Goal: Use online tool/utility: Utilize a website feature to perform a specific function

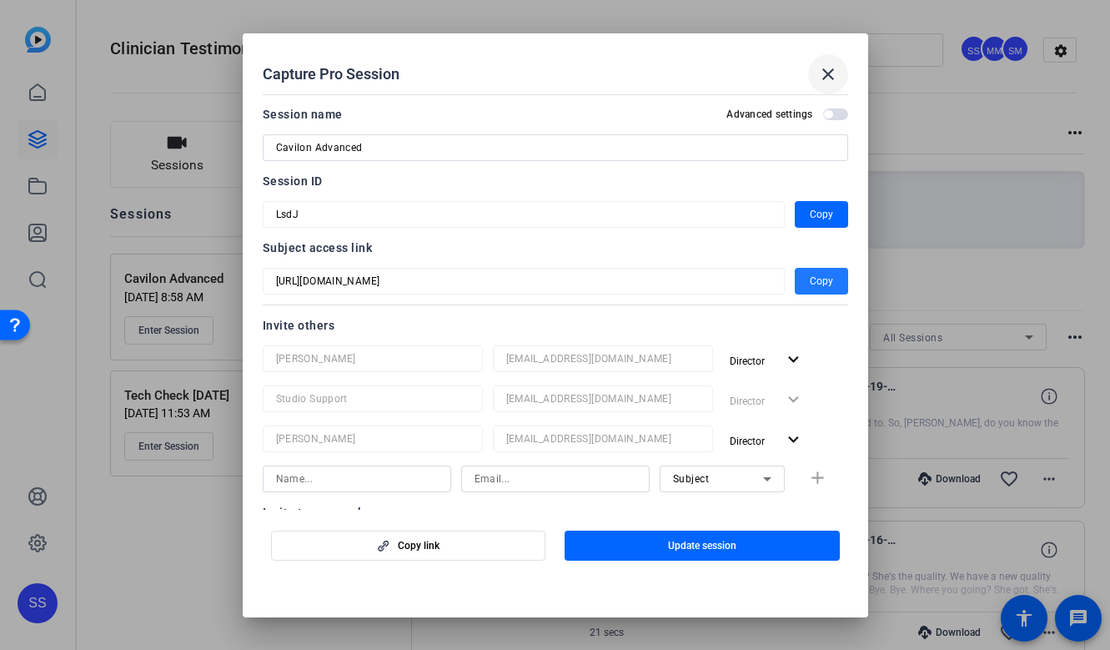
click at [0, 0] on span at bounding box center [0, 0] width 0 height 0
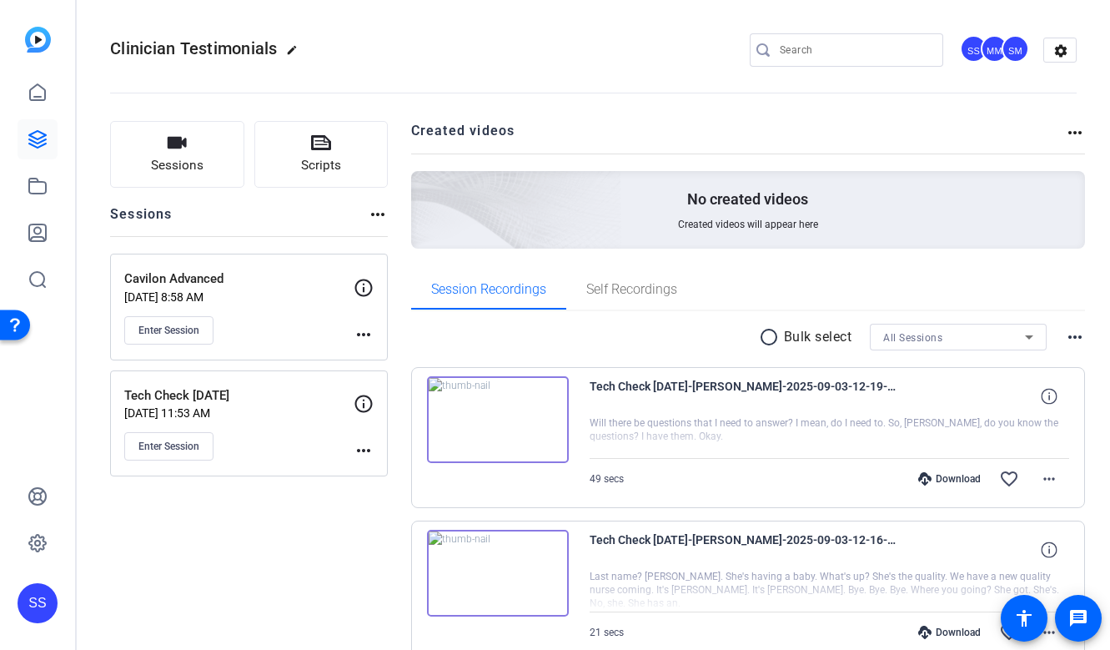
click at [20, 610] on div "SS" at bounding box center [38, 603] width 40 height 40
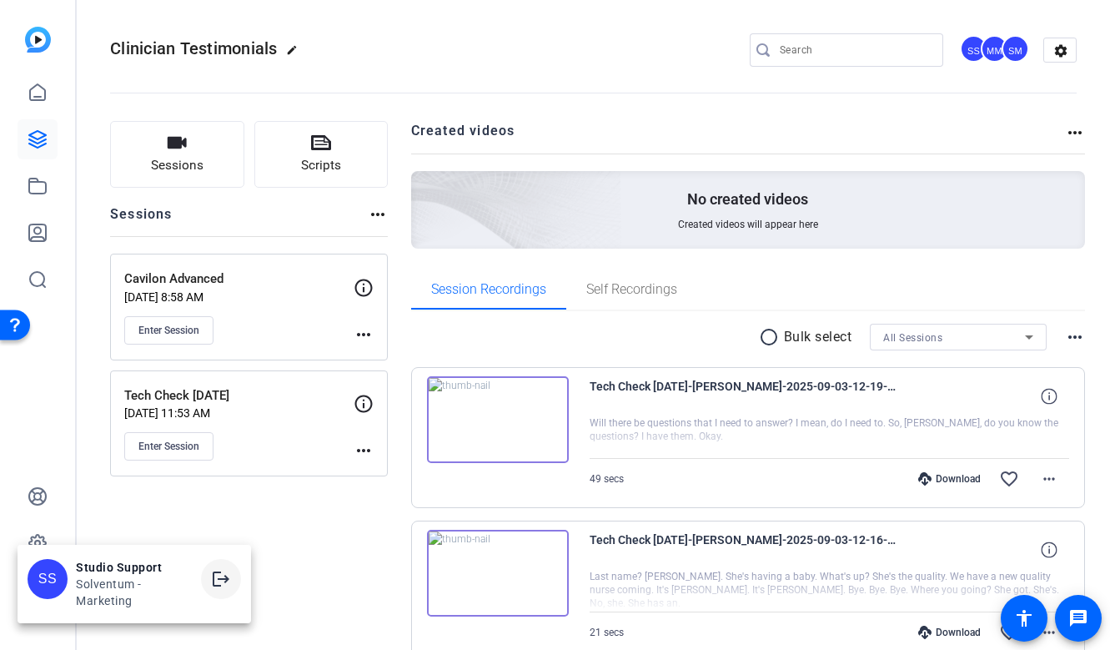
click at [210, 577] on span at bounding box center [221, 579] width 40 height 40
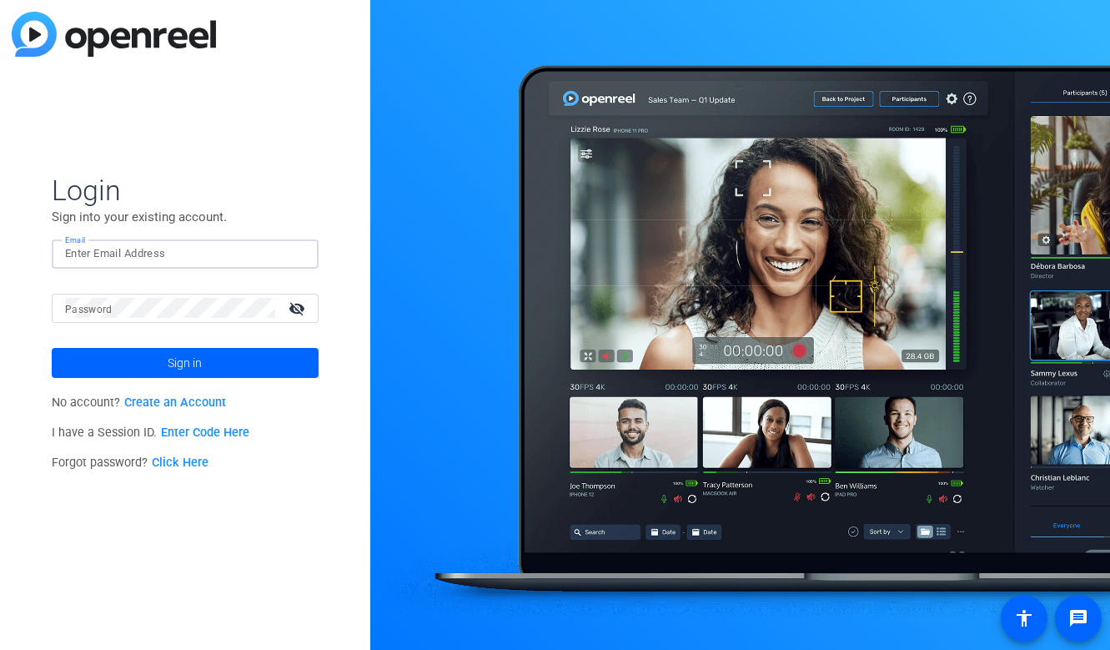
click at [224, 244] on input "Email" at bounding box center [185, 254] width 240 height 20
click at [295, 252] on img at bounding box center [291, 254] width 12 height 20
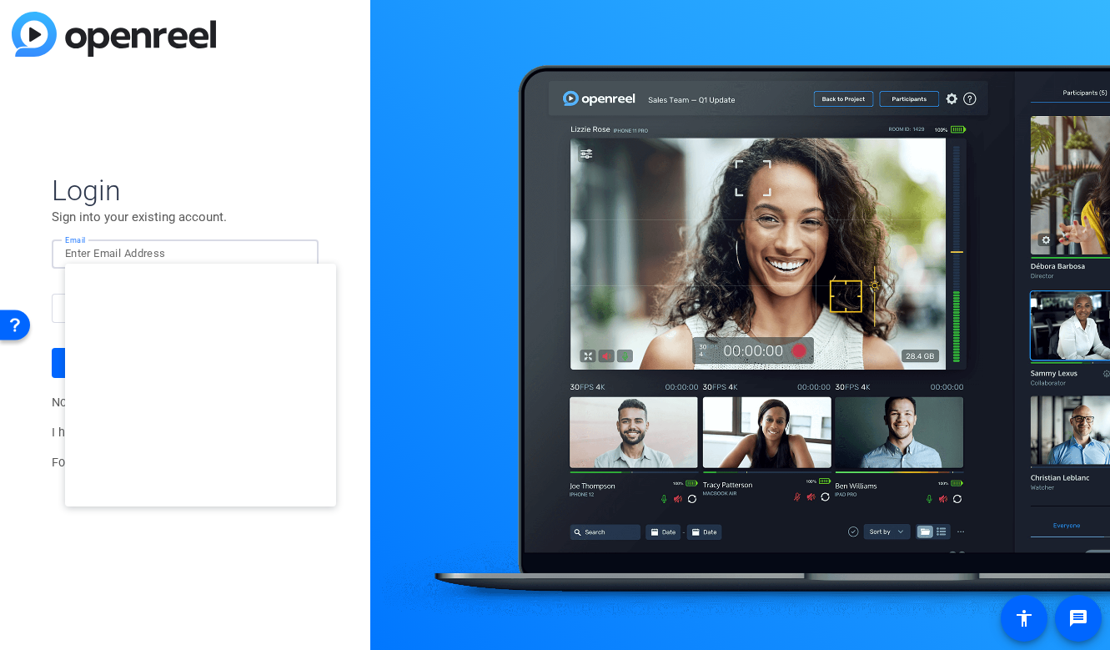
type input "studiosupport+1@openreel.com"
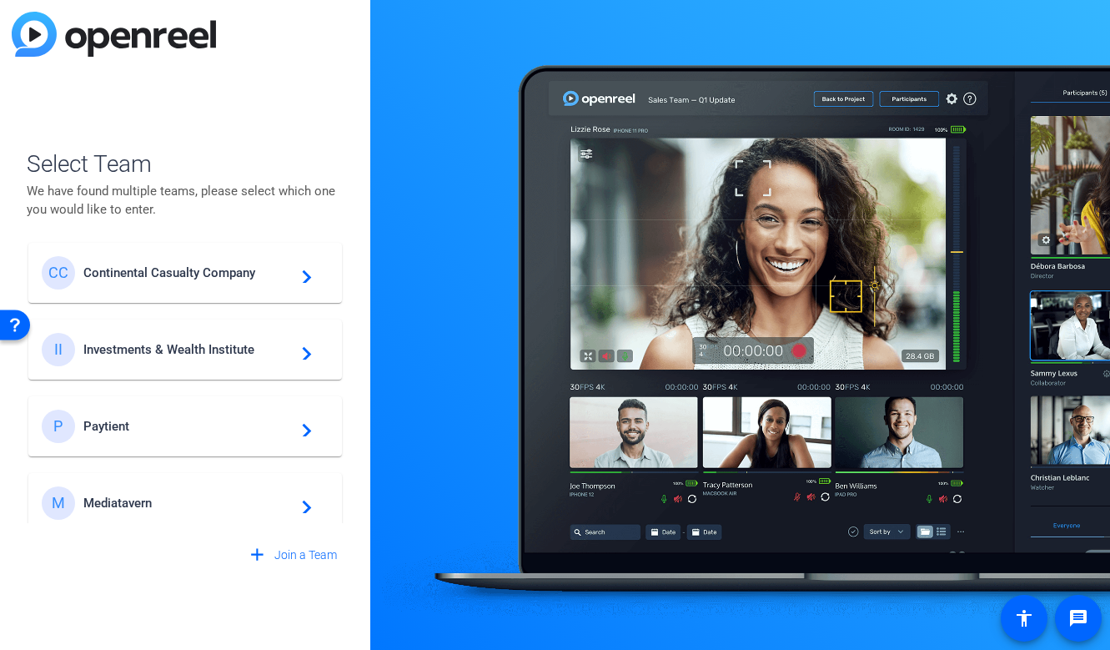
scroll to position [699, 0]
click at [88, 435] on div "P Paytient navigate_next" at bounding box center [185, 424] width 287 height 33
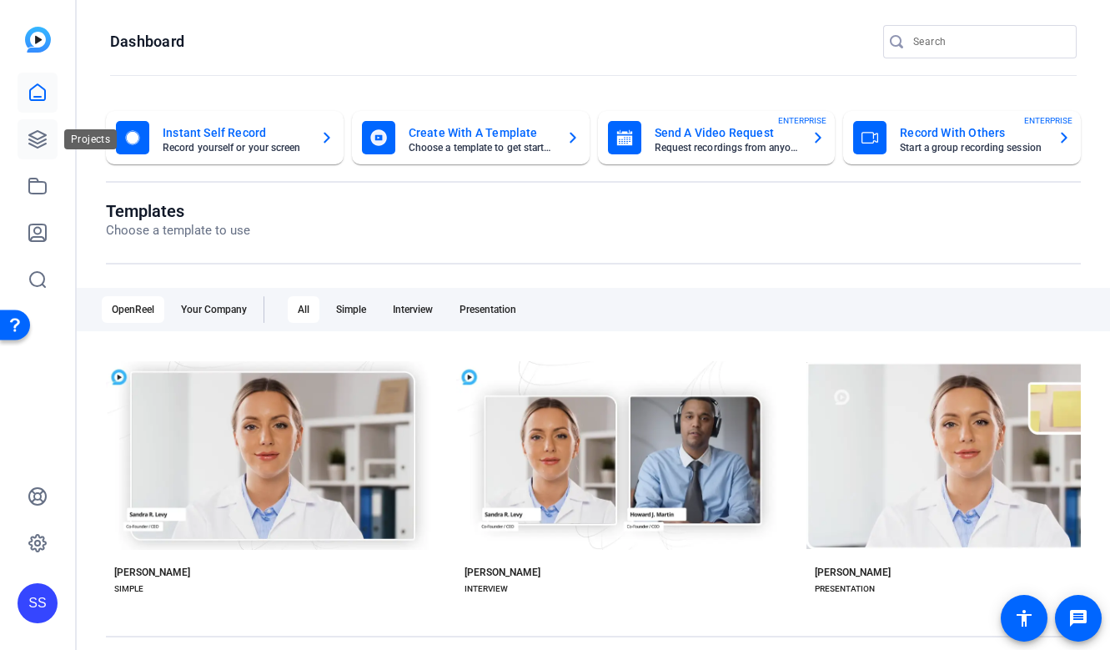
click at [48, 138] on link at bounding box center [38, 139] width 40 height 40
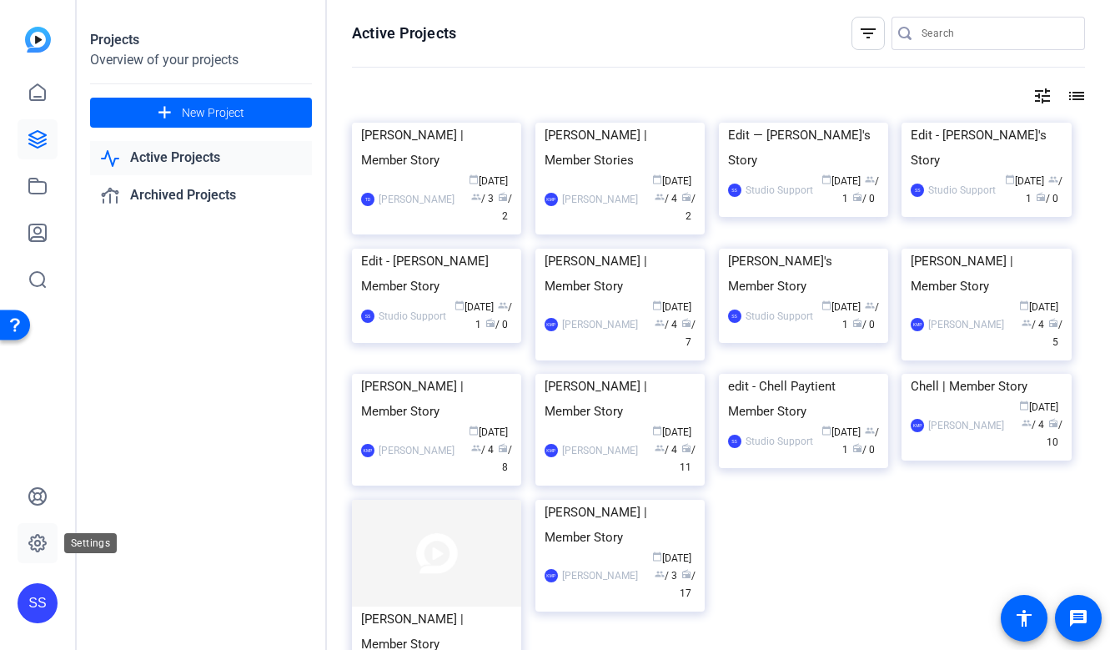
click at [38, 550] on icon at bounding box center [37, 543] width 17 height 17
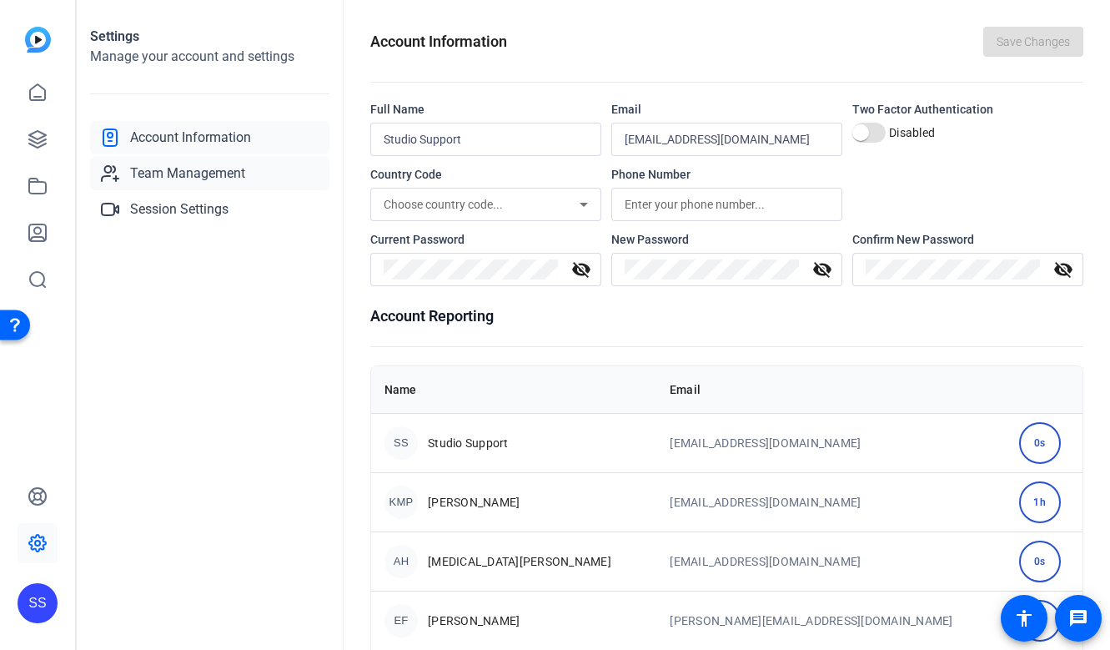
click at [258, 177] on link "Team Management" at bounding box center [209, 173] width 239 height 33
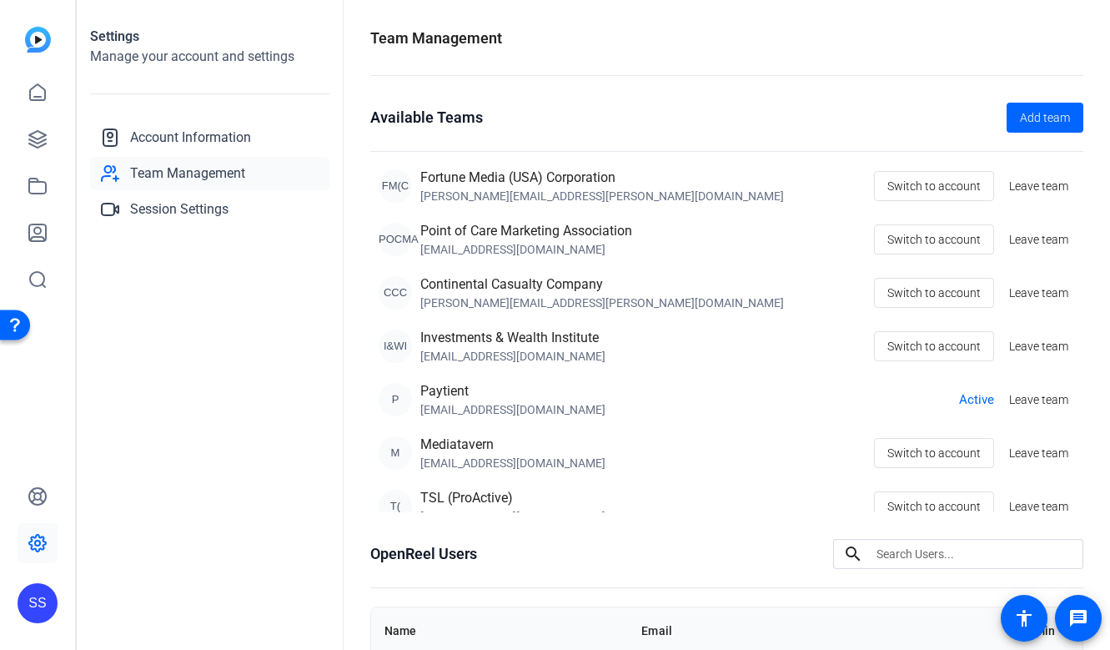
scroll to position [390, 0]
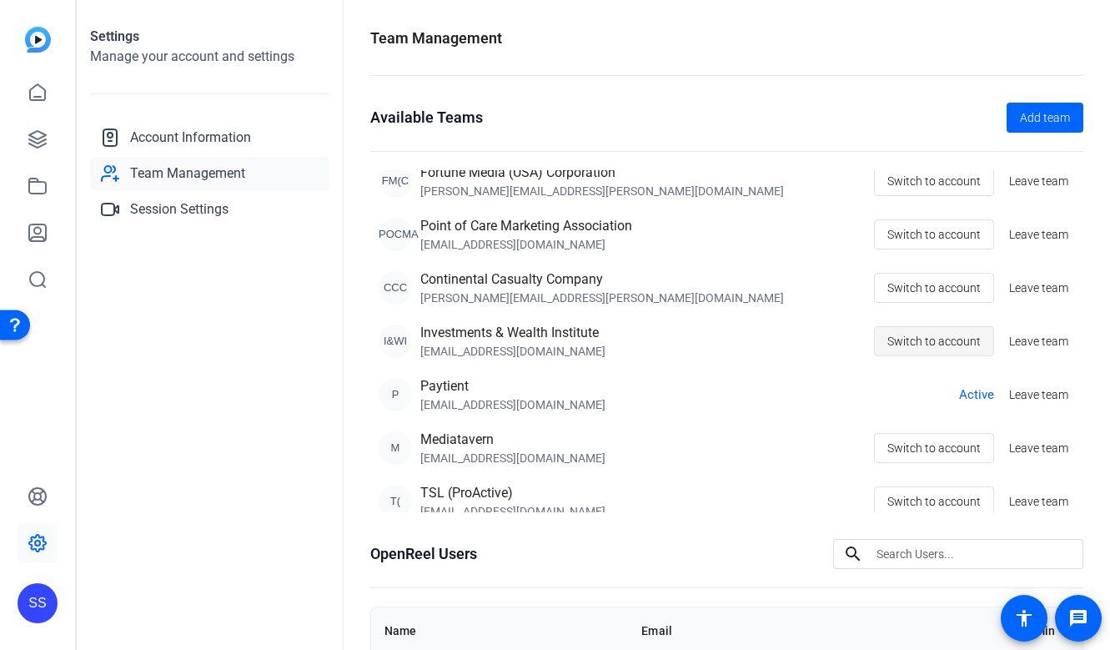
click at [947, 327] on span "Switch to account" at bounding box center [933, 341] width 93 height 32
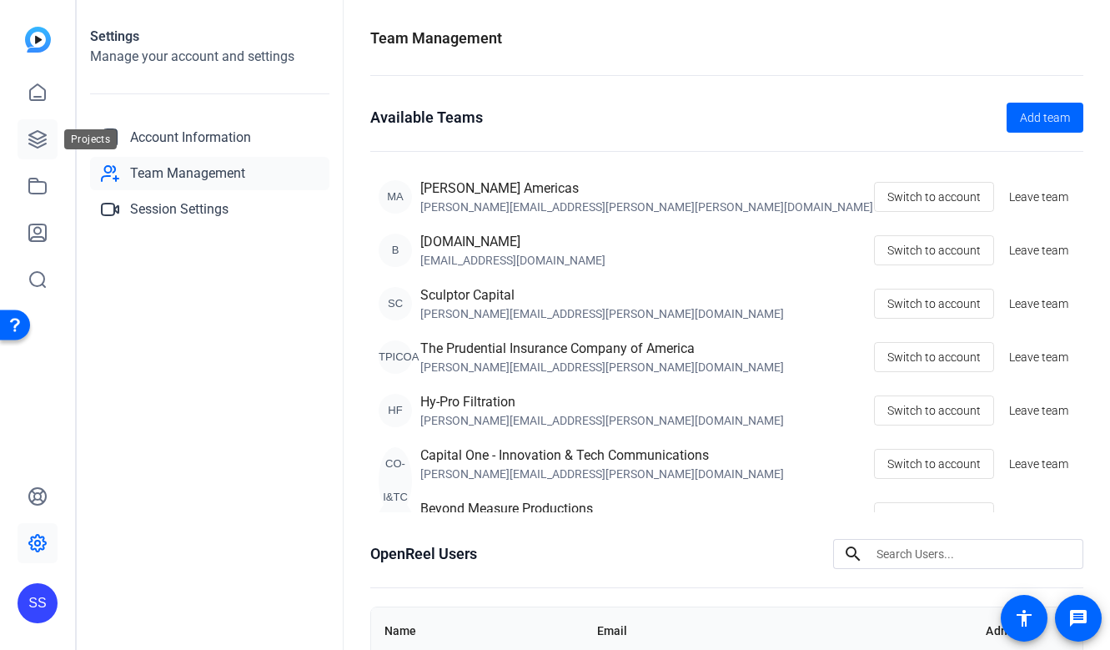
click at [45, 153] on link at bounding box center [38, 139] width 40 height 40
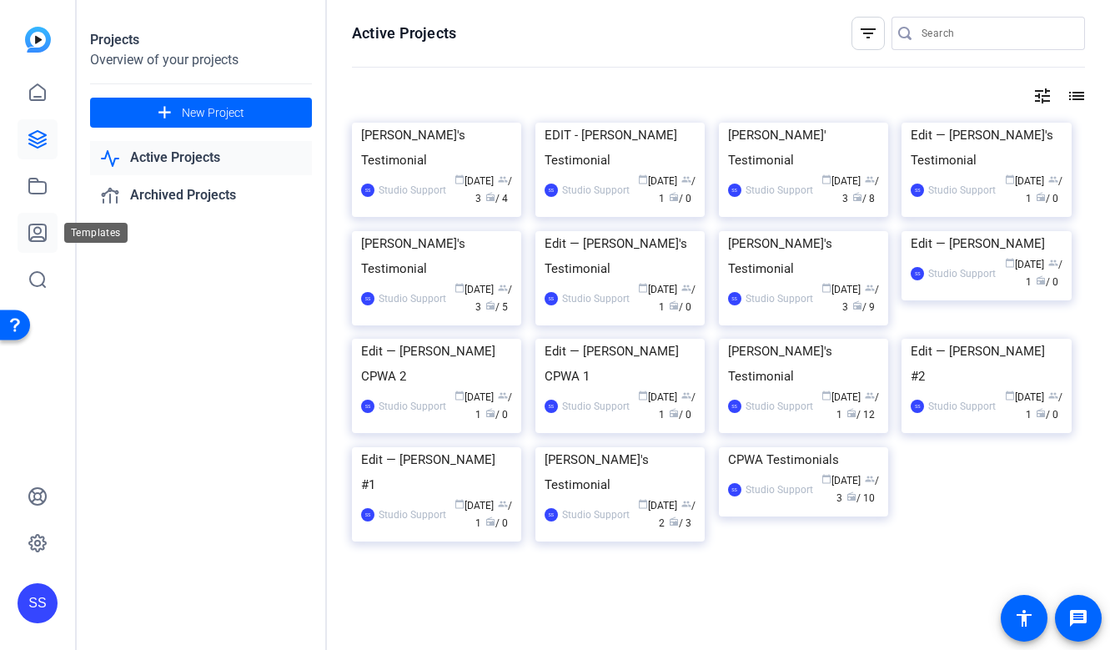
click at [33, 239] on icon at bounding box center [38, 233] width 20 height 20
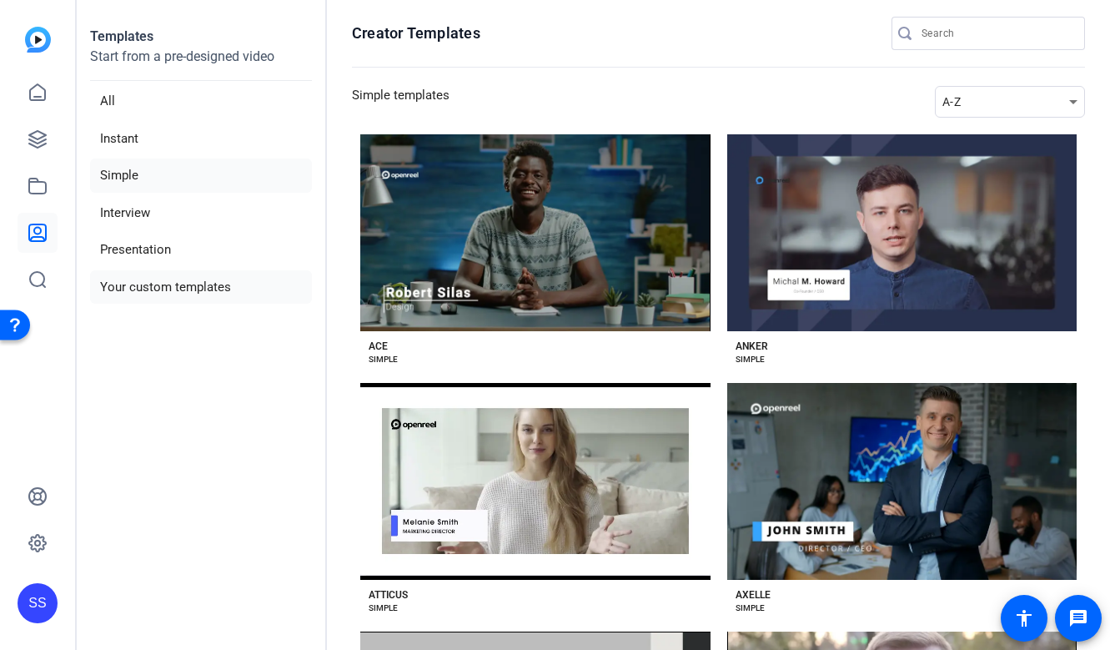
click at [222, 284] on li "Your custom templates" at bounding box center [201, 287] width 222 height 34
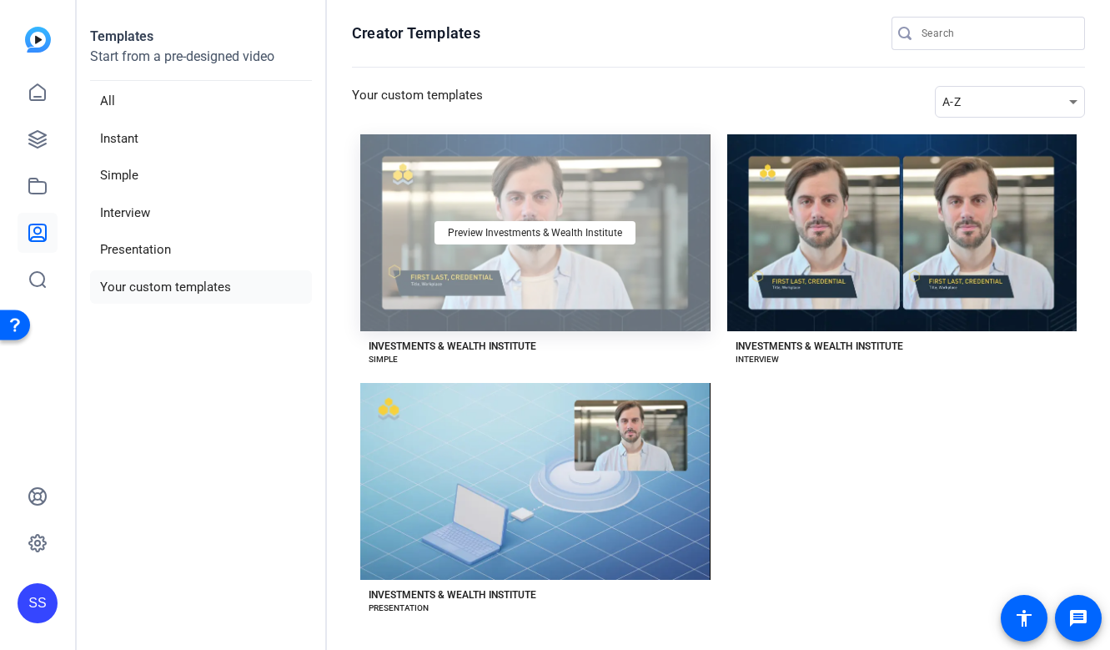
click at [544, 220] on div "Preview Investments & Wealth Institute" at bounding box center [535, 232] width 350 height 197
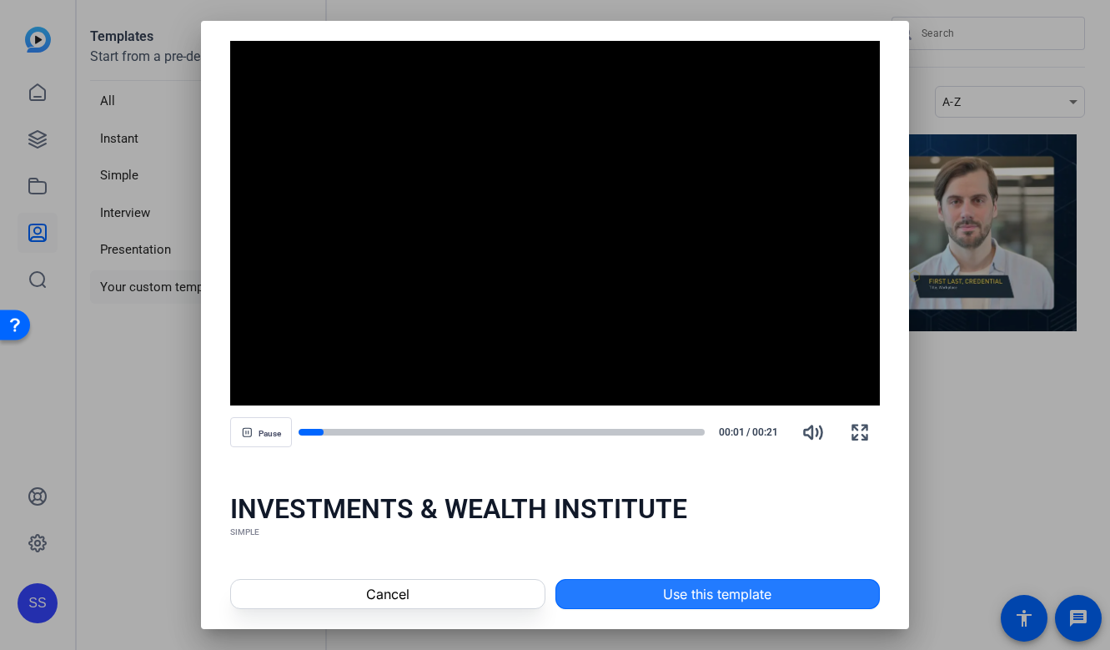
click at [775, 591] on span at bounding box center [717, 594] width 323 height 40
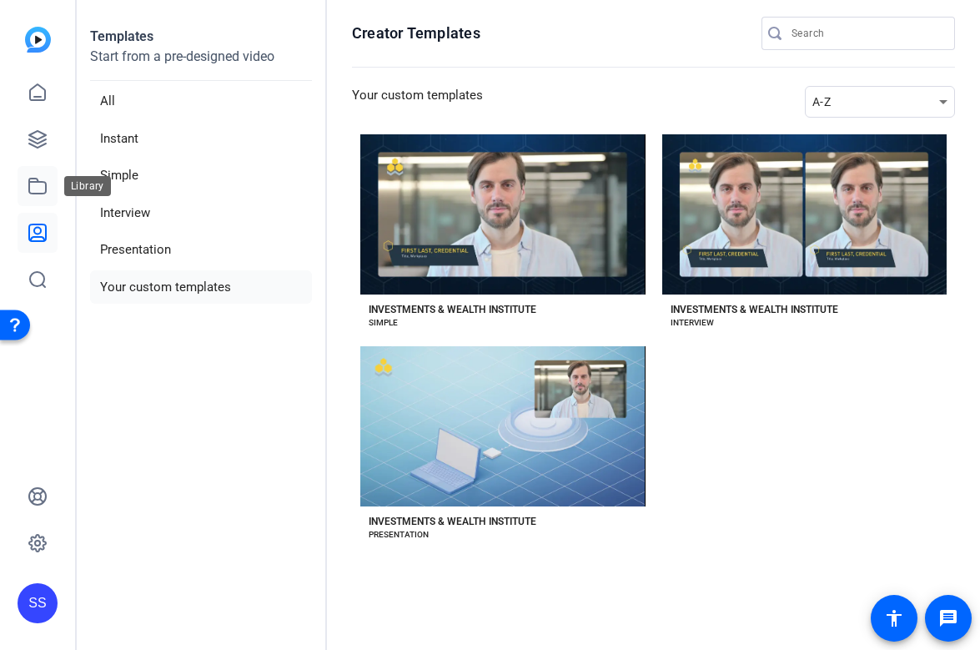
click at [34, 178] on icon at bounding box center [37, 185] width 17 height 15
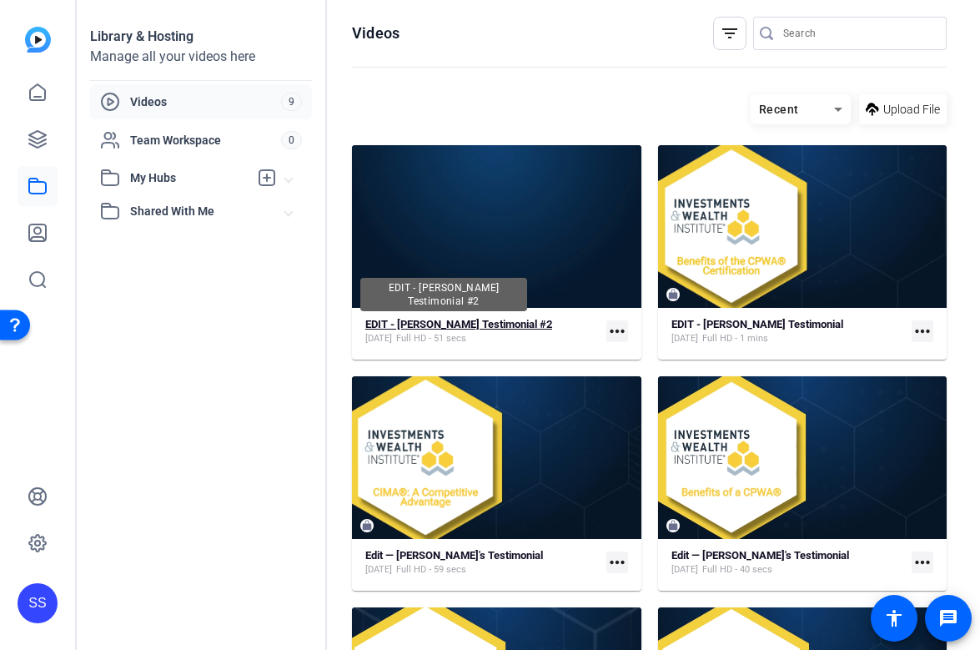
click at [471, 329] on strong "EDIT - Hayden's Testimonial #2" at bounding box center [458, 324] width 187 height 13
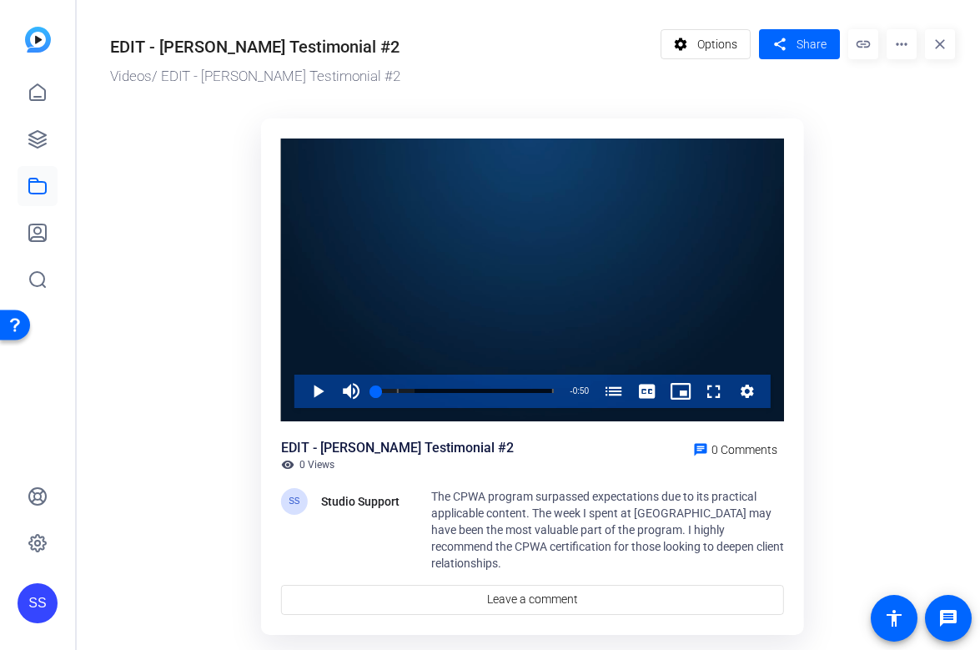
click at [471, 329] on div "Video Player" at bounding box center [532, 279] width 503 height 283
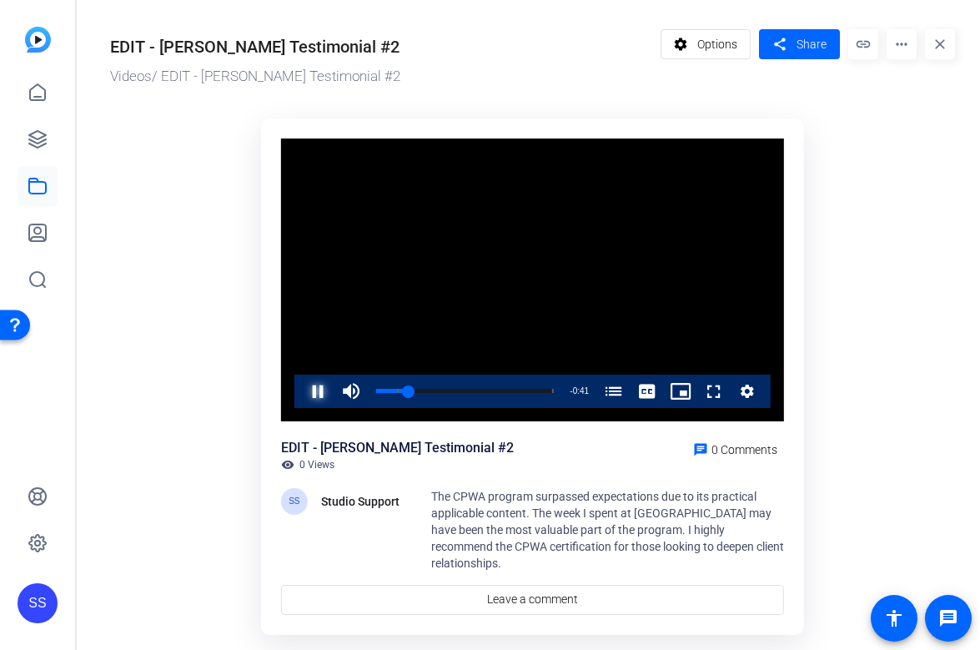
click at [301, 391] on span "Video Player" at bounding box center [301, 390] width 0 height 33
click at [34, 136] on icon at bounding box center [38, 139] width 20 height 20
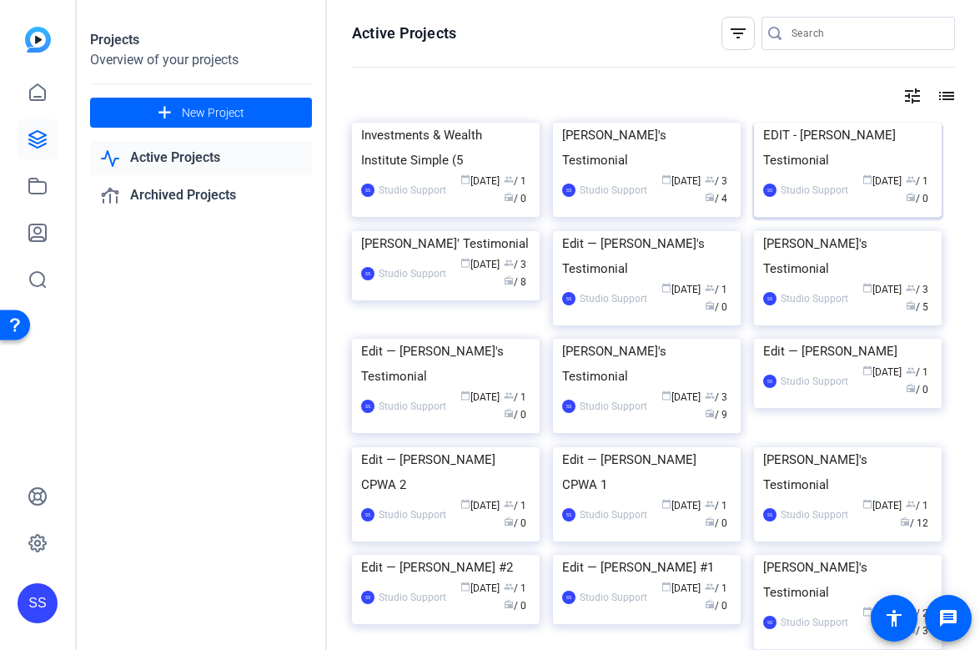
click at [802, 173] on div "EDIT - Hayden's Testimonial" at bounding box center [847, 148] width 169 height 50
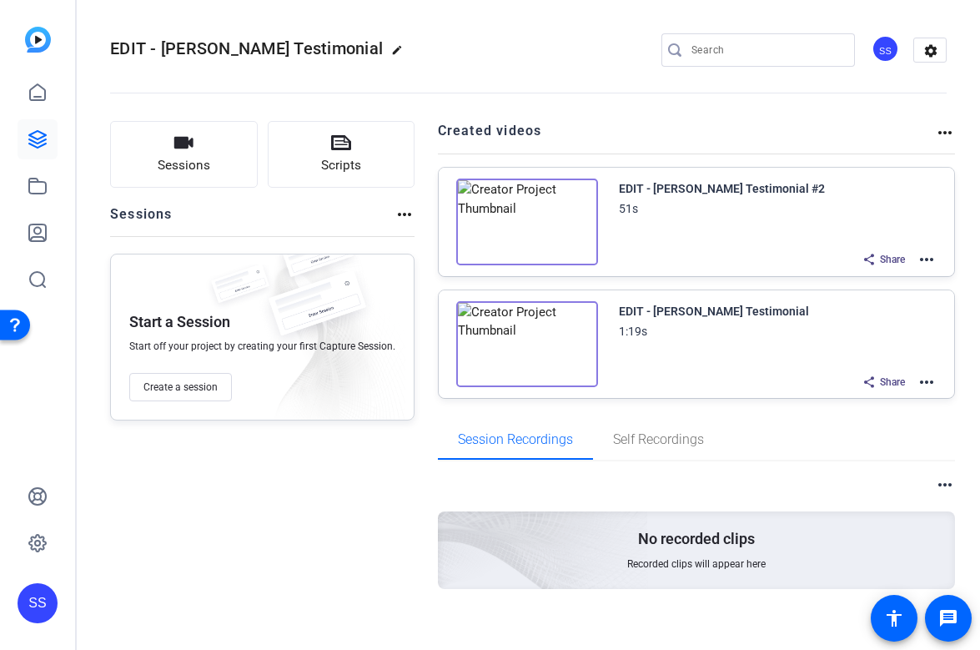
click at [926, 380] on mat-icon "more_horiz" at bounding box center [927, 382] width 20 height 20
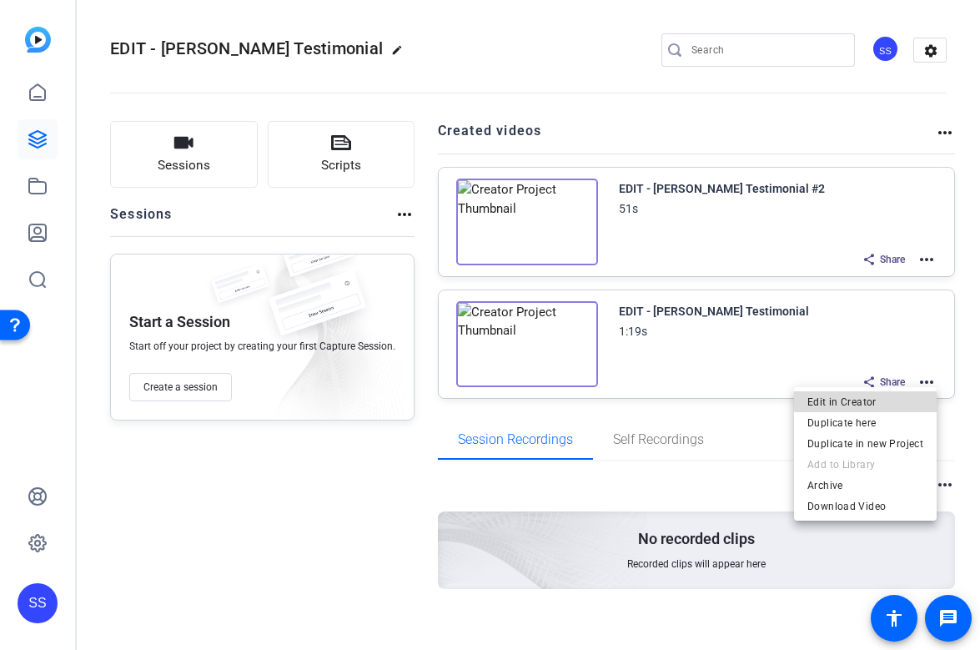
click at [887, 397] on span "Edit in Creator" at bounding box center [865, 401] width 116 height 20
